Goal: Task Accomplishment & Management: Manage account settings

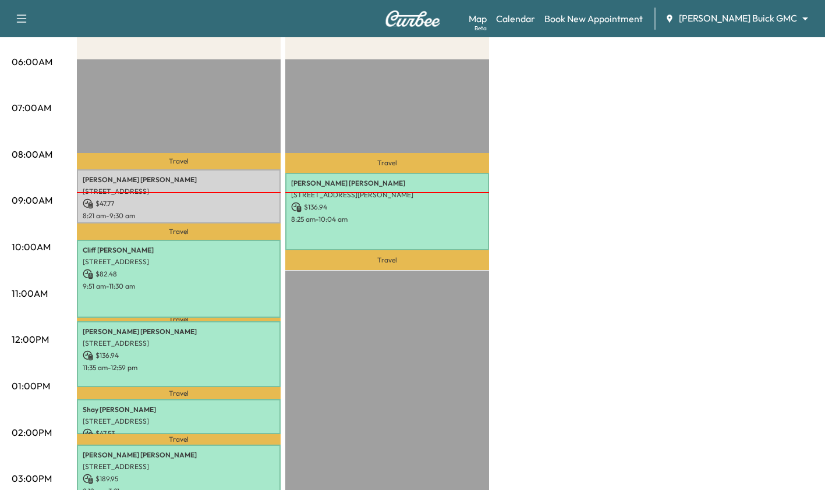
scroll to position [208, 0]
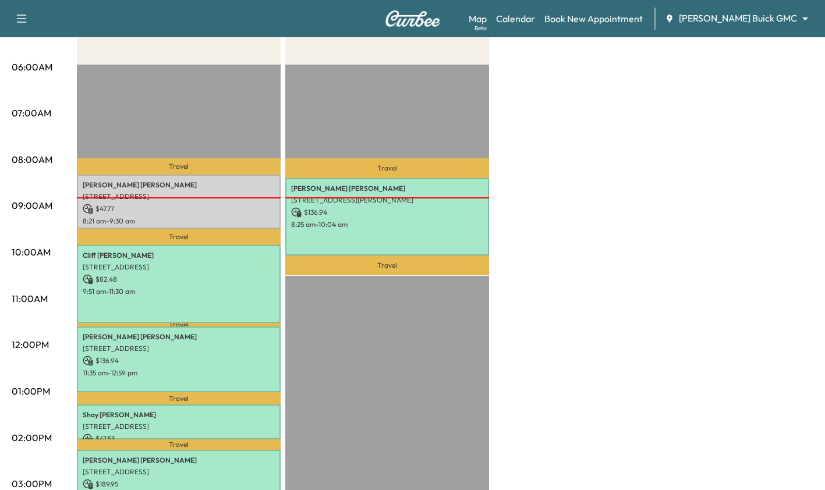
click at [428, 199] on p "[STREET_ADDRESS][PERSON_NAME]" at bounding box center [387, 200] width 192 height 9
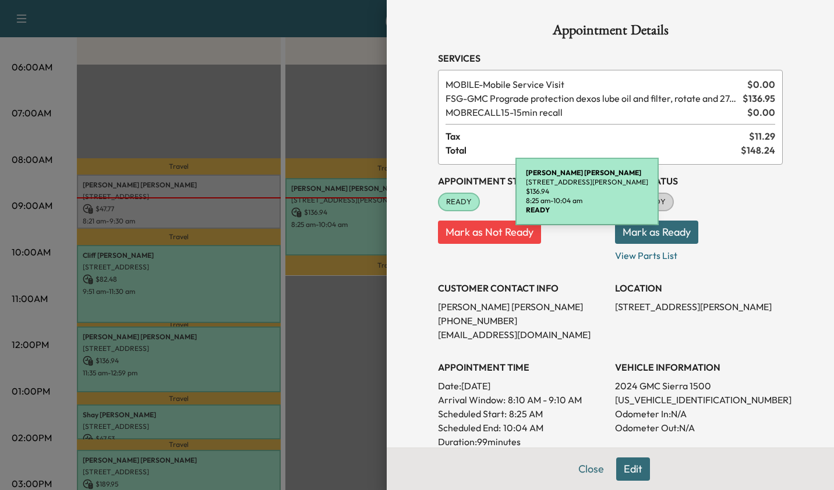
click at [329, 346] on div at bounding box center [417, 245] width 834 height 490
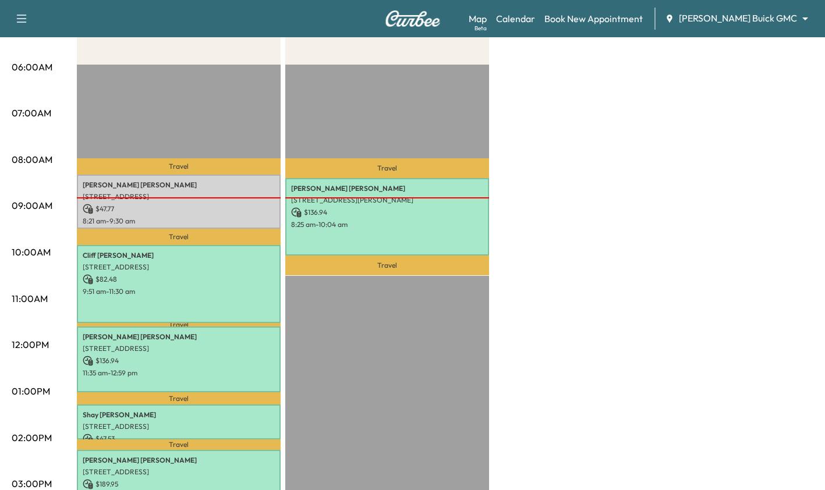
click at [772, 12] on body "Support Log Out Map Beta Calendar Book New Appointment [PERSON_NAME] Buick GMC …" at bounding box center [412, 37] width 825 height 490
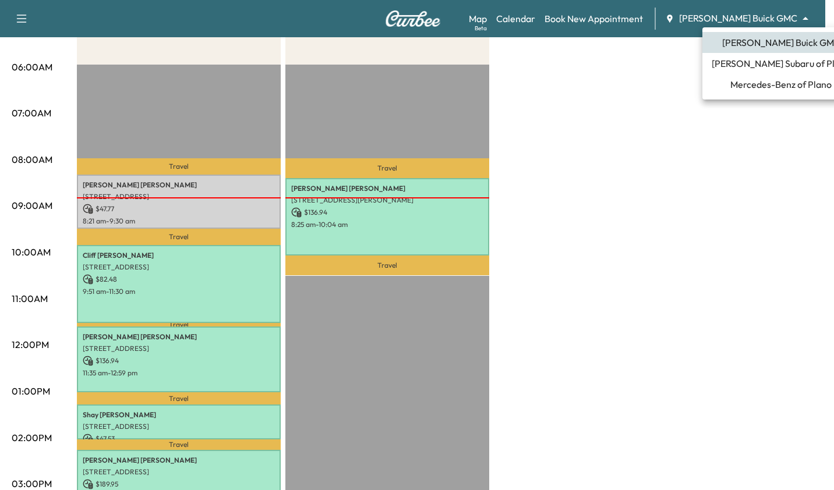
click at [782, 64] on span "[PERSON_NAME] Subaru of Plano" at bounding box center [780, 63] width 139 height 14
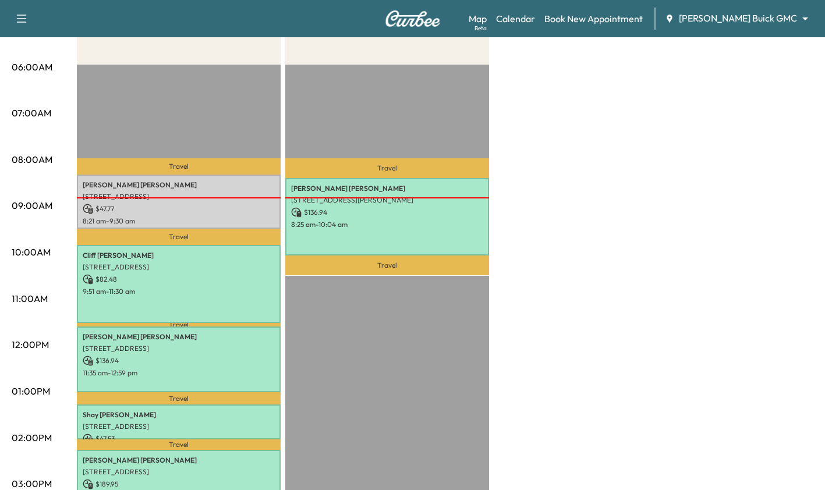
scroll to position [0, 0]
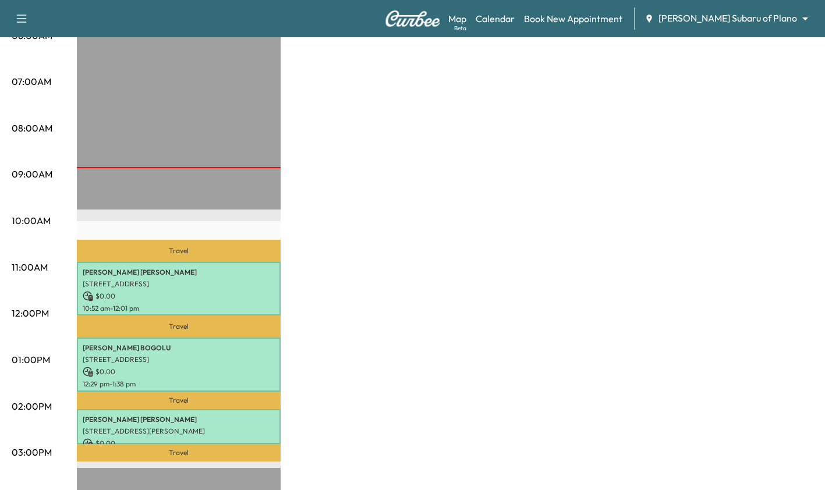
scroll to position [243, 0]
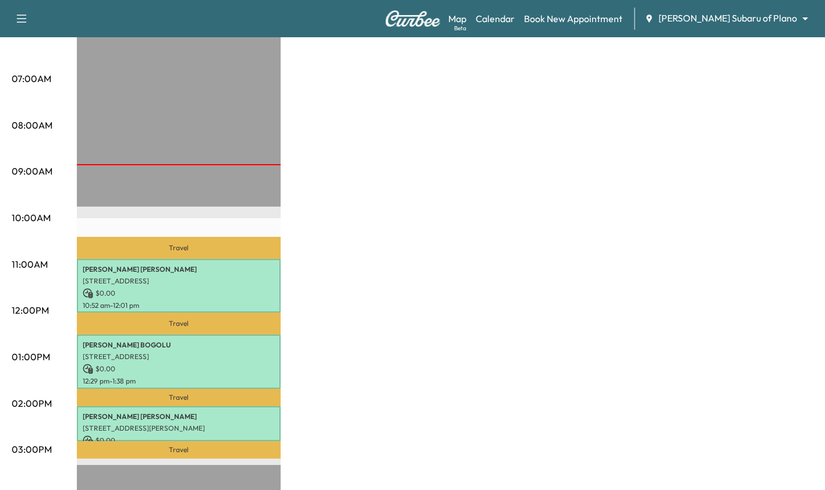
click at [771, 23] on body "Support Log Out Map Beta Calendar Book New Appointment [PERSON_NAME] Subaru of …" at bounding box center [412, 2] width 825 height 490
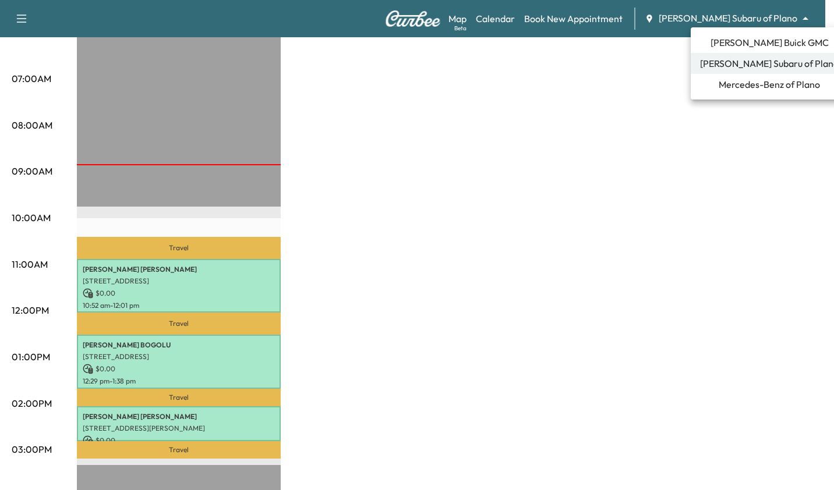
click at [769, 40] on span "[PERSON_NAME] Buick GMC" at bounding box center [769, 43] width 118 height 14
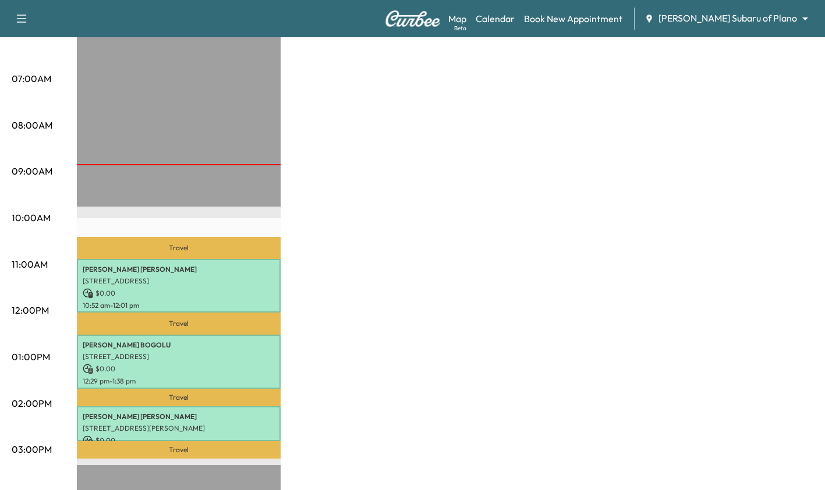
scroll to position [0, 0]
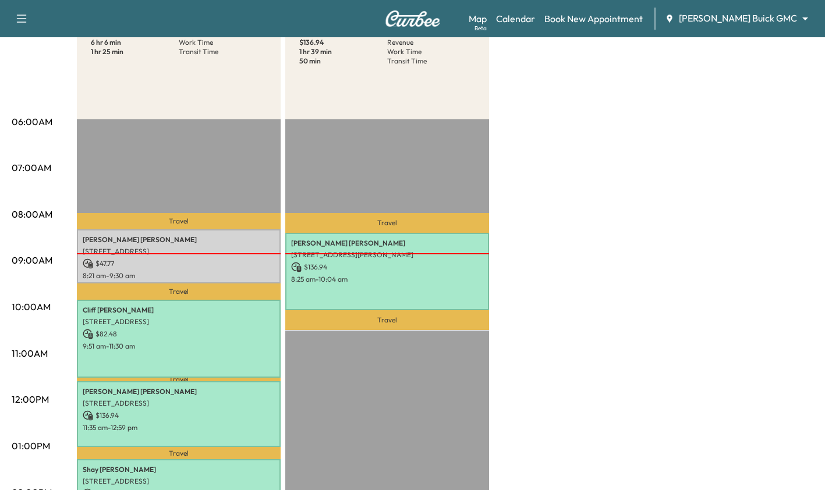
scroll to position [154, 0]
click at [779, 12] on body "Support Log Out Map Beta Calendar Book New Appointment [PERSON_NAME] Buick GMC …" at bounding box center [412, 91] width 825 height 490
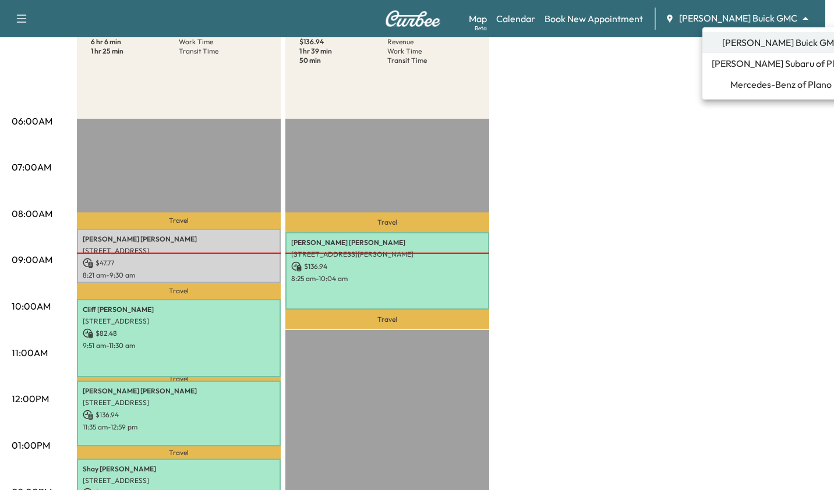
click at [789, 68] on span "[PERSON_NAME] Subaru of Plano" at bounding box center [780, 63] width 139 height 14
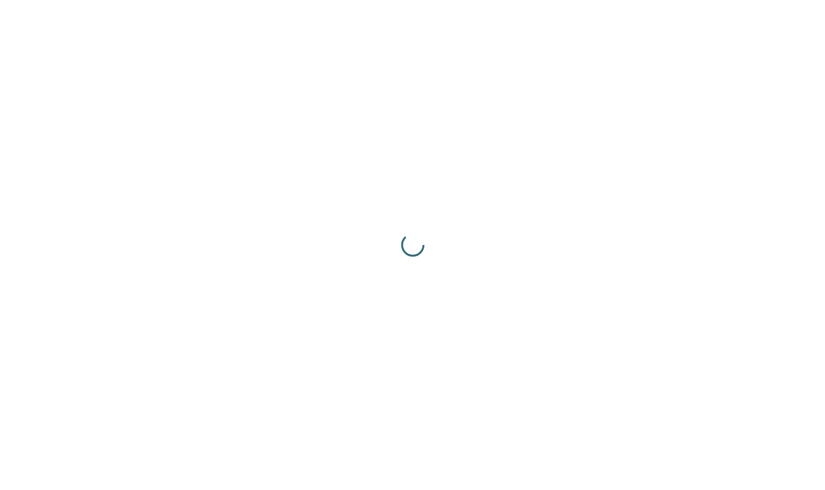
scroll to position [0, 0]
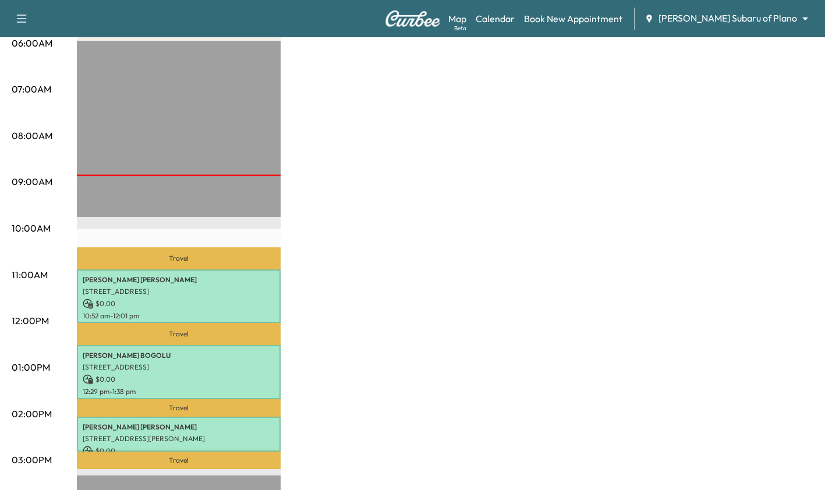
scroll to position [232, 0]
click at [215, 303] on p "$ 0.00" at bounding box center [179, 304] width 192 height 10
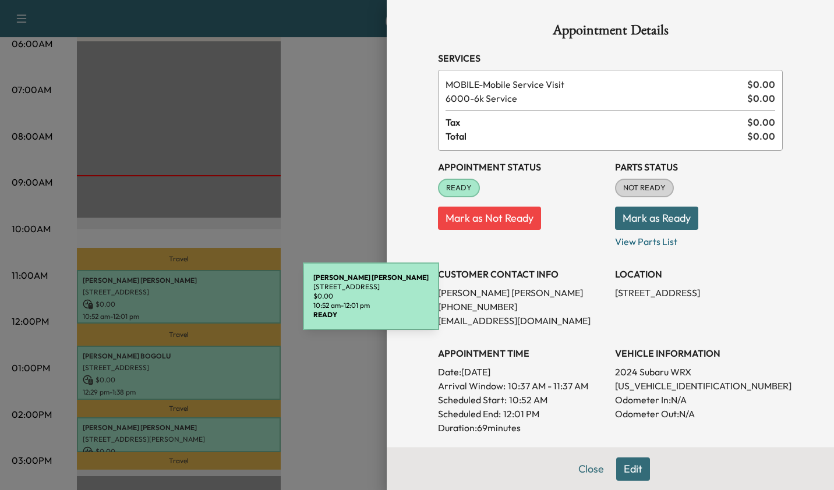
click at [90, 153] on div at bounding box center [417, 245] width 834 height 490
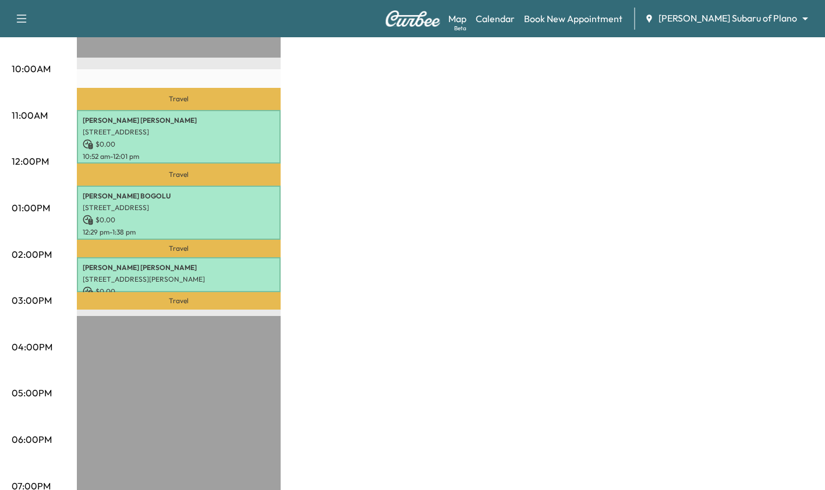
scroll to position [394, 0]
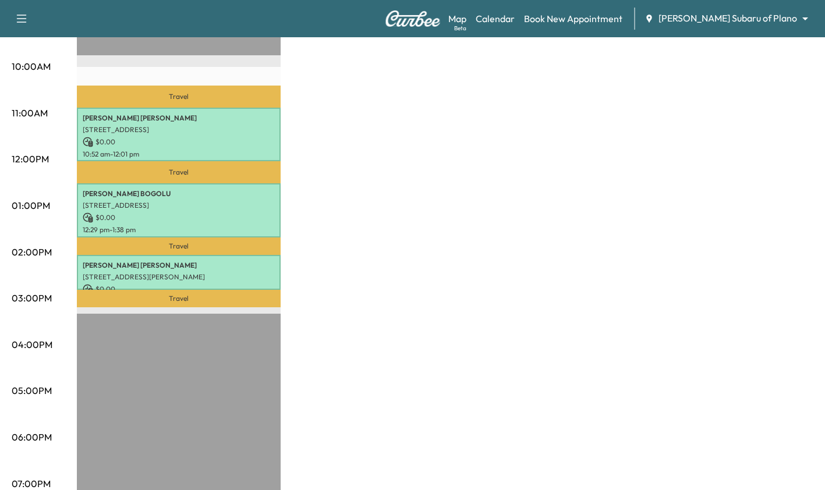
click at [765, 282] on div "Subaru on the Go * Scheduled hours have been modified for this day $ 0.00 Reven…" at bounding box center [445, 194] width 736 height 873
